Goal: Find specific page/section: Find specific page/section

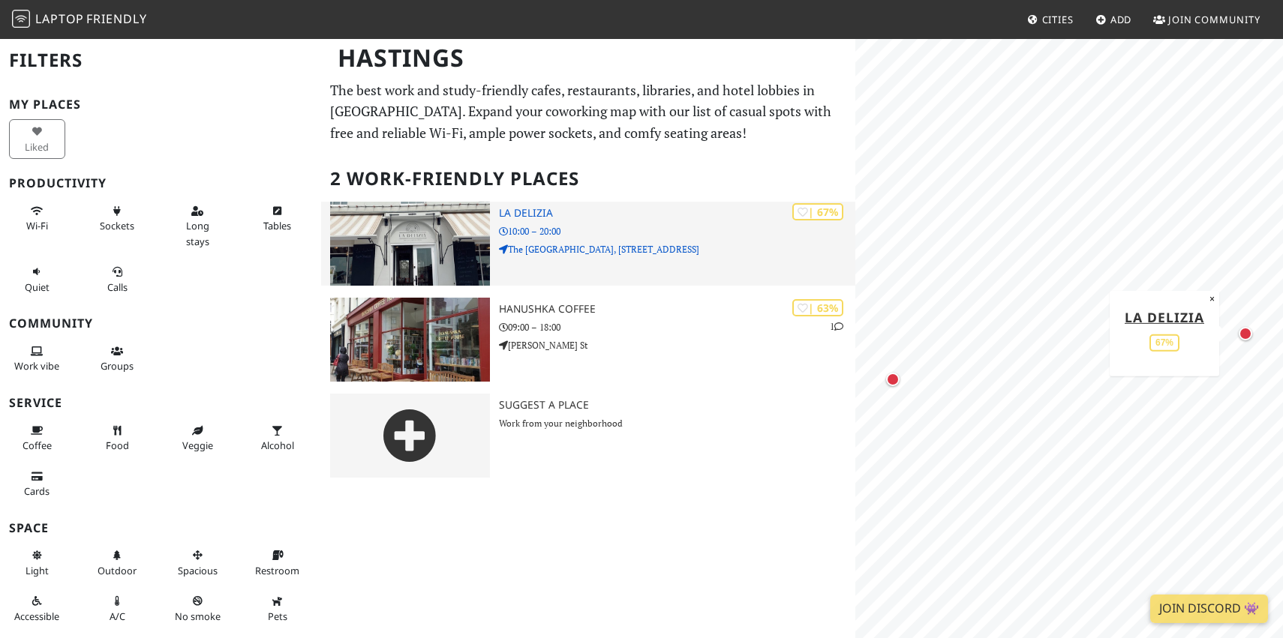
click at [527, 214] on h3 "La Delizia" at bounding box center [677, 213] width 356 height 13
